Goal: Task Accomplishment & Management: Use online tool/utility

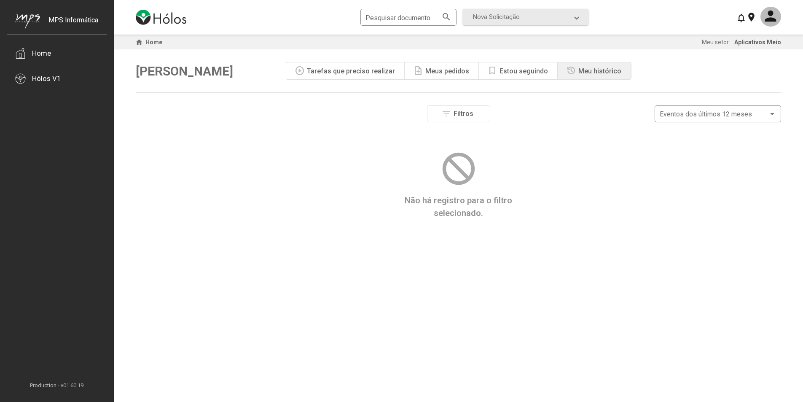
click at [457, 71] on div "Meus pedidos" at bounding box center [447, 71] width 44 height 8
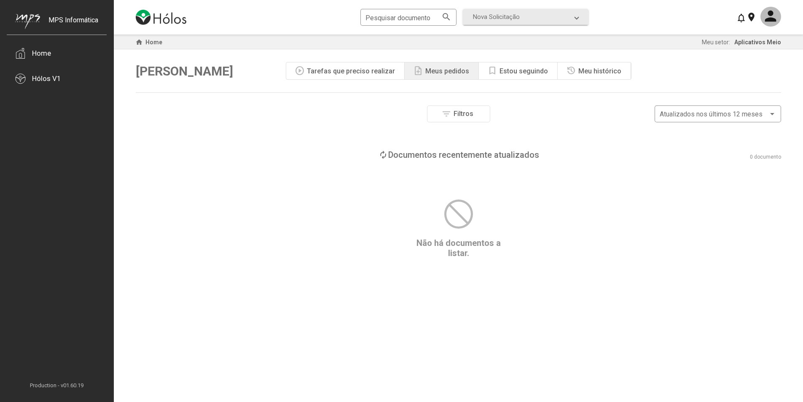
click at [582, 72] on div "Meu histórico" at bounding box center [599, 71] width 43 height 8
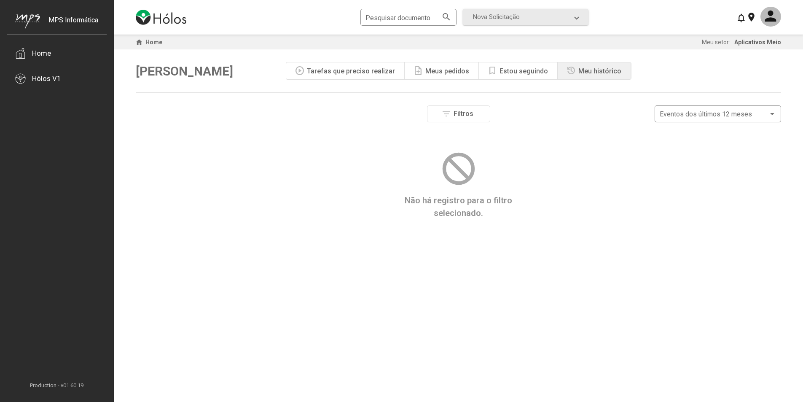
click at [523, 67] on div "Estou seguindo" at bounding box center [524, 71] width 48 height 8
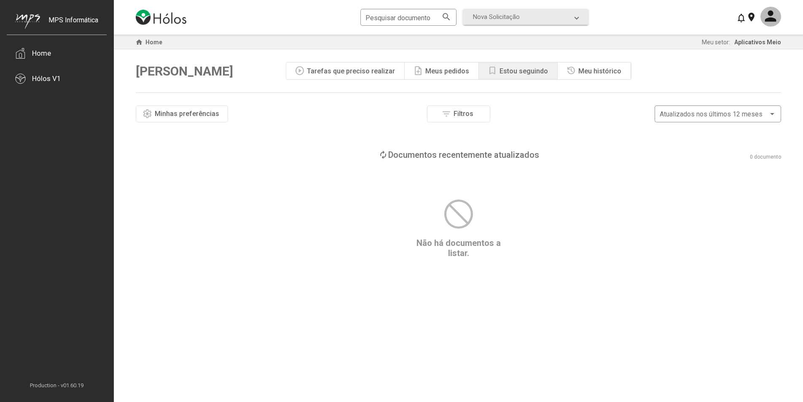
click at [433, 74] on div "Meus pedidos" at bounding box center [447, 71] width 44 height 8
click at [356, 64] on div "play_circle Tarefas que preciso realizar" at bounding box center [345, 70] width 118 height 17
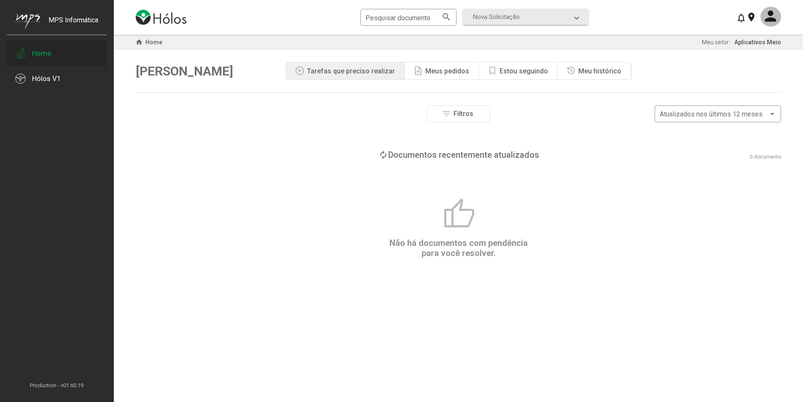
click at [30, 53] on div "Home" at bounding box center [57, 52] width 100 height 25
click at [52, 80] on div "Hólos V1" at bounding box center [46, 78] width 29 height 8
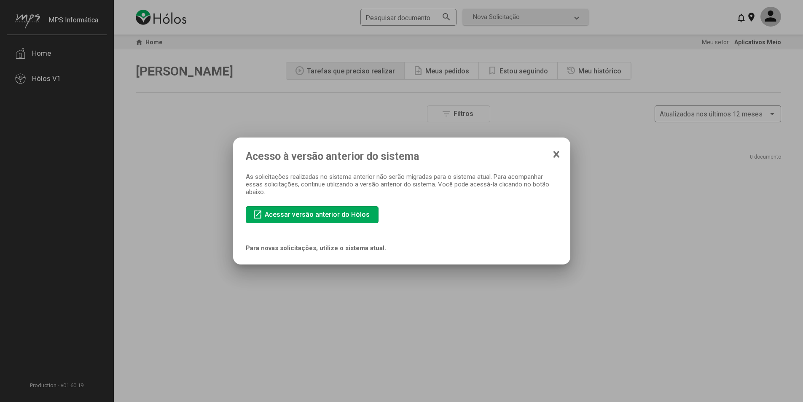
drag, startPoint x: 282, startPoint y: 173, endPoint x: 403, endPoint y: 191, distance: 122.3
click at [403, 191] on div "As solicitações realizadas no sistema anterior não serão migradas para o sistem…" at bounding box center [402, 184] width 312 height 23
drag, startPoint x: 301, startPoint y: 224, endPoint x: 250, endPoint y: 224, distance: 51.0
click at [250, 224] on div "Acesso à versão anterior do sistema As solicitações realizadas no sistema anter…" at bounding box center [402, 201] width 312 height 102
drag, startPoint x: 272, startPoint y: 220, endPoint x: 266, endPoint y: 285, distance: 65.6
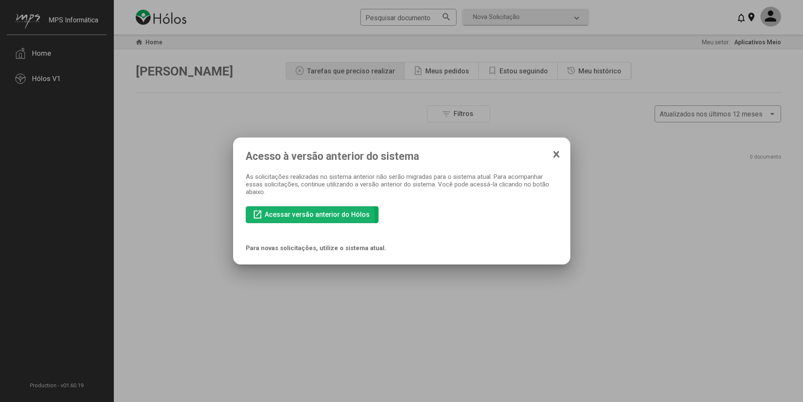
click at [266, 285] on div "Acesso à versão anterior do sistema As solicitações realizadas no sistema anter…" at bounding box center [401, 201] width 803 height 402
click at [328, 210] on span "Acessar versão anterior do Hólos" at bounding box center [317, 214] width 105 height 8
click at [560, 151] on mat-dialog-container "Acesso à versão anterior do sistema As solicitações realizadas no sistema anter…" at bounding box center [401, 200] width 337 height 127
click at [558, 152] on icon at bounding box center [556, 153] width 4 height 5
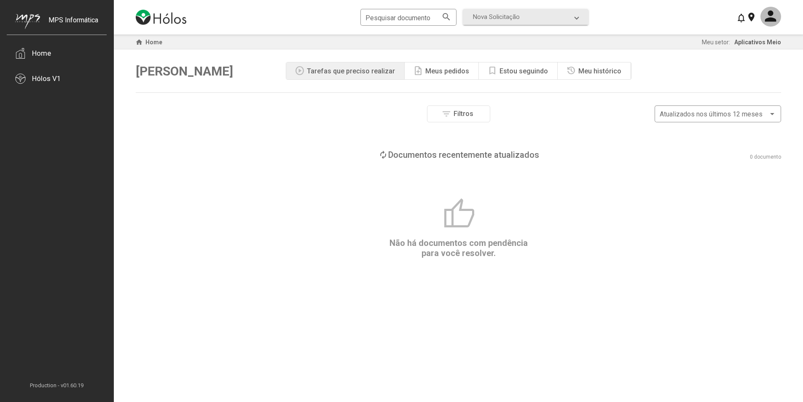
click at [743, 42] on span "Aplicativos Meio" at bounding box center [757, 42] width 47 height 7
click at [504, 15] on span "Nova Solicitação" at bounding box center [496, 17] width 47 height 8
click at [228, 118] on div "filter_list Filtros Atualizados nos últimos 12 meses" at bounding box center [458, 113] width 645 height 17
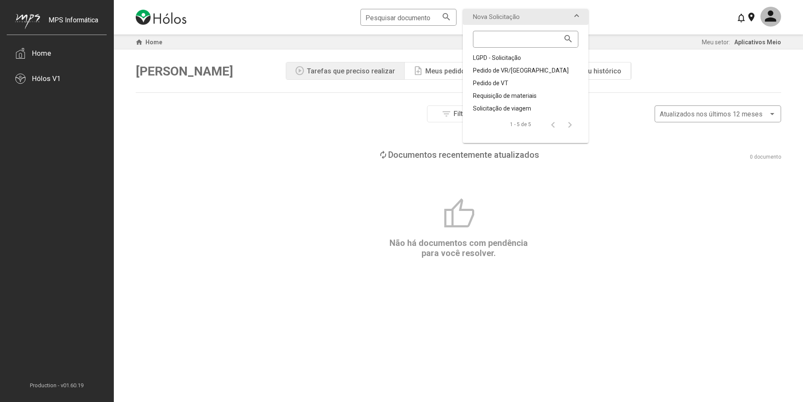
click at [58, 93] on div "MPS Informática Home Hólos V1 Production - v01.60.19" at bounding box center [56, 201] width 113 height 402
click at [63, 85] on div "Hólos V1" at bounding box center [57, 78] width 100 height 25
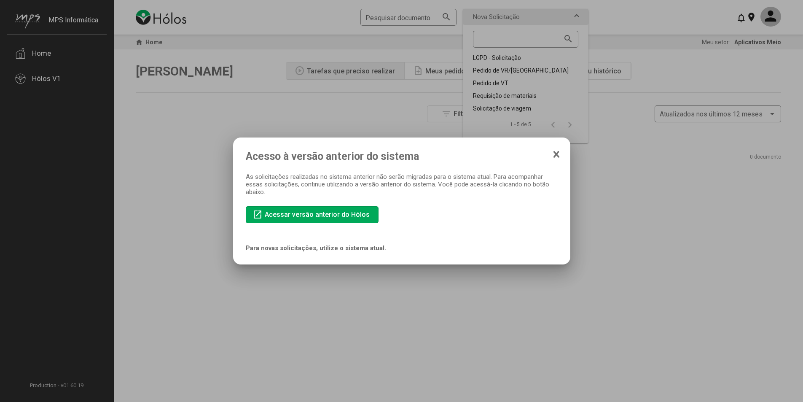
click at [559, 153] on icon at bounding box center [556, 154] width 7 height 8
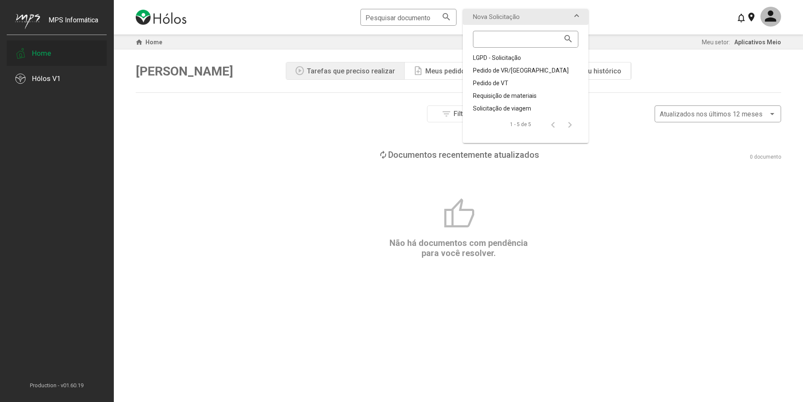
click at [46, 48] on div "Home" at bounding box center [57, 52] width 100 height 25
click at [328, 70] on div "Tarefas que preciso realizar" at bounding box center [351, 71] width 88 height 8
